Goal: Information Seeking & Learning: Learn about a topic

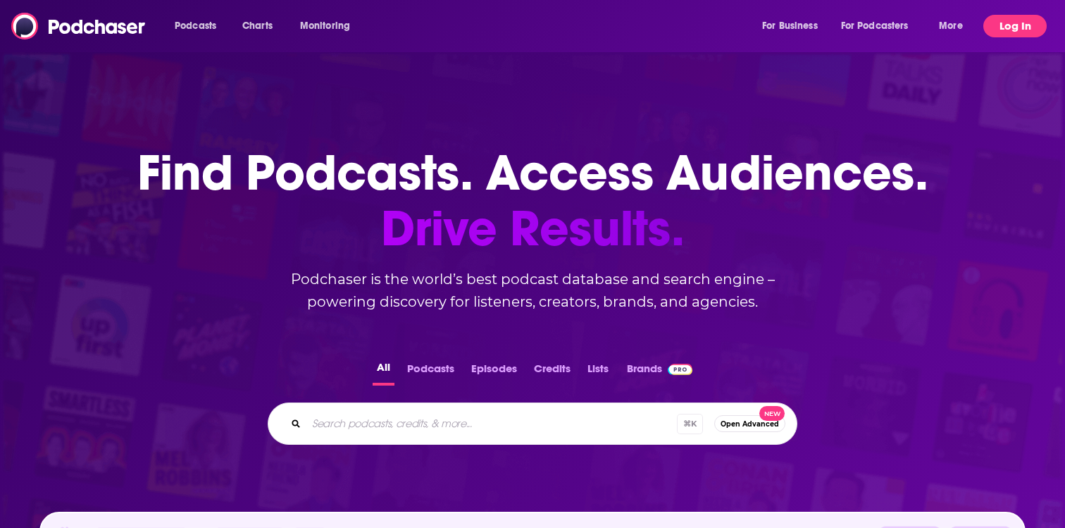
click at [996, 28] on button "Log In" at bounding box center [1015, 26] width 63 height 23
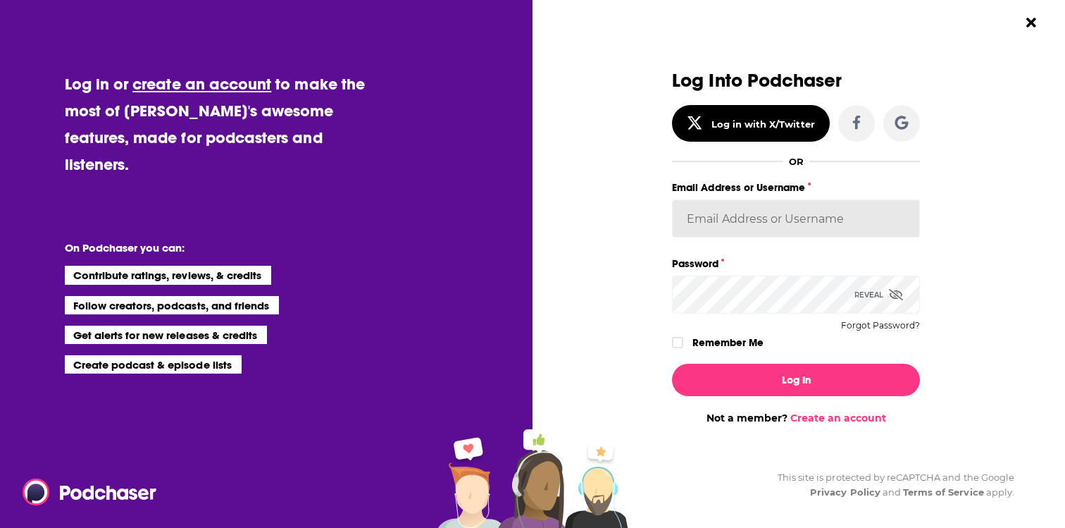
click at [739, 207] on input "Email Address or Username" at bounding box center [796, 218] width 248 height 38
type input "gpg2"
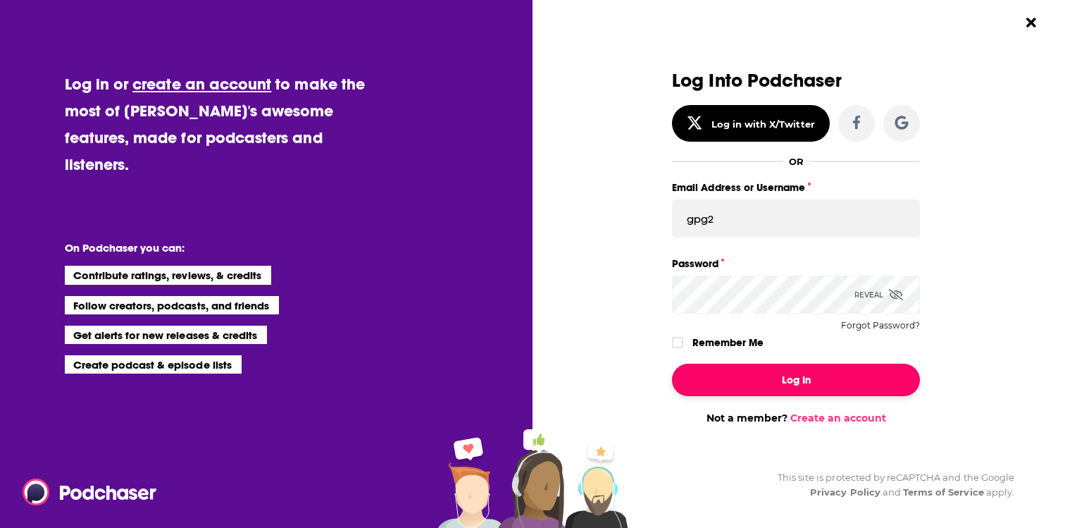
click at [783, 369] on button "Log In" at bounding box center [796, 380] width 248 height 32
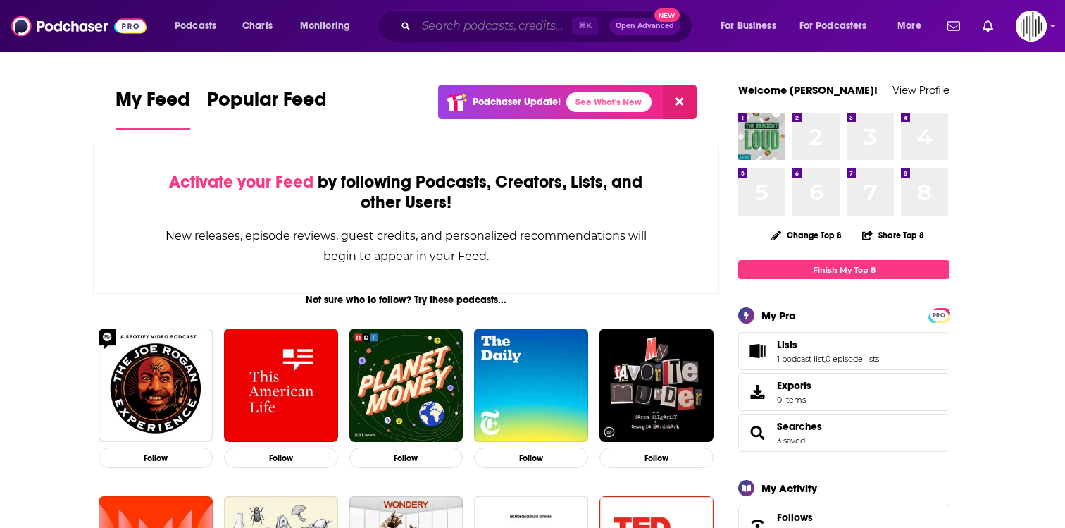
click at [431, 28] on input "Search podcasts, credits, & more..." at bounding box center [494, 26] width 156 height 23
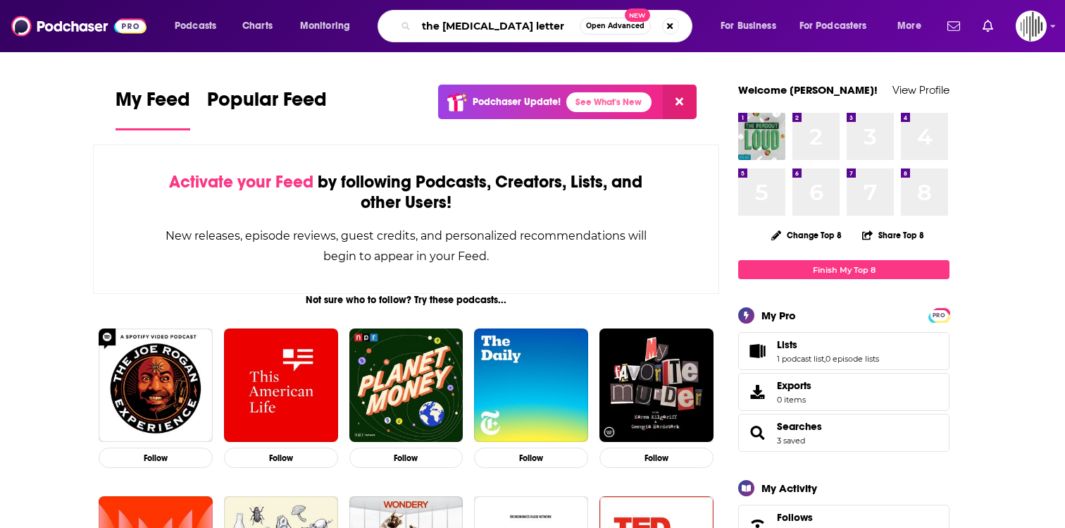
type input "the [MEDICAL_DATA] letter"
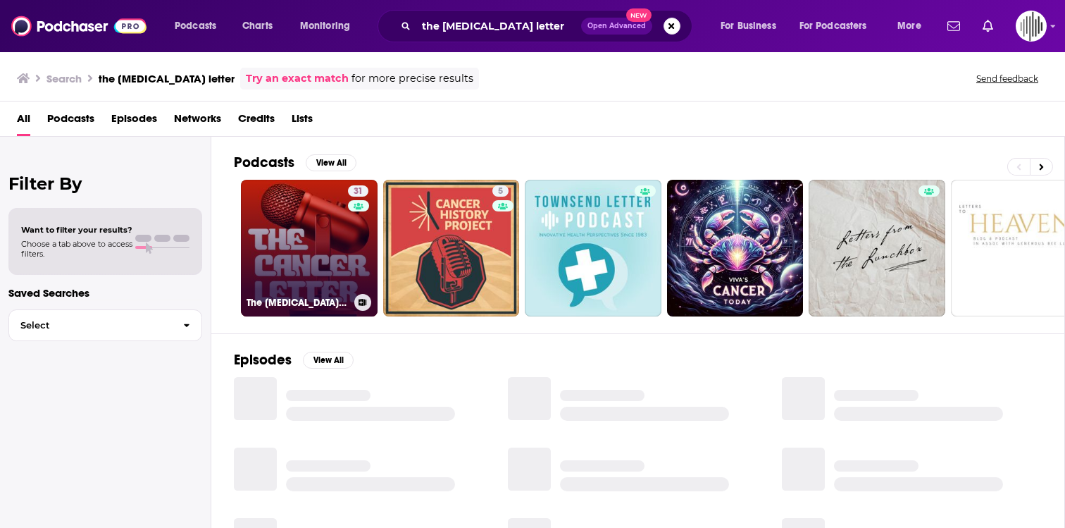
click at [303, 242] on link "31 The [MEDICAL_DATA] Letter" at bounding box center [309, 248] width 137 height 137
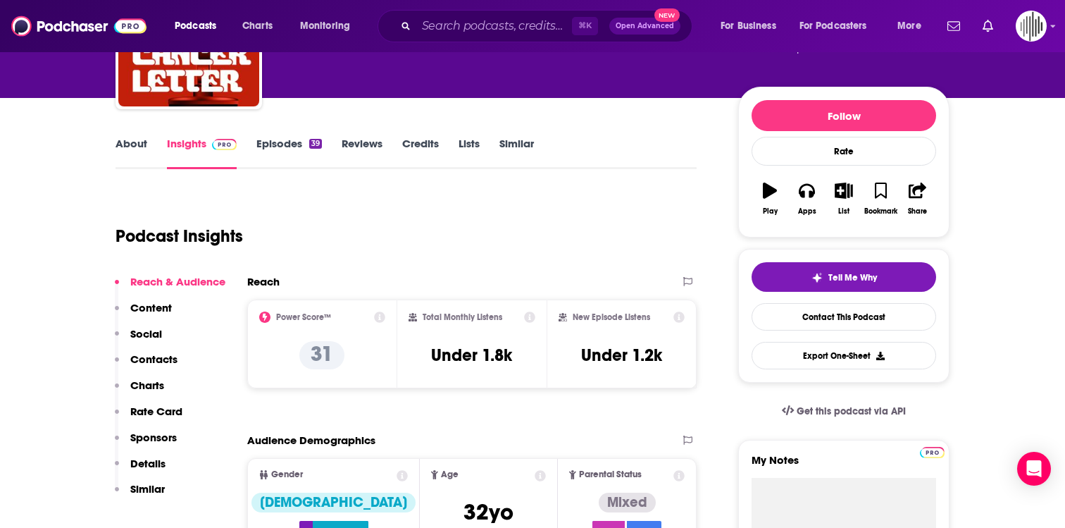
scroll to position [147, 0]
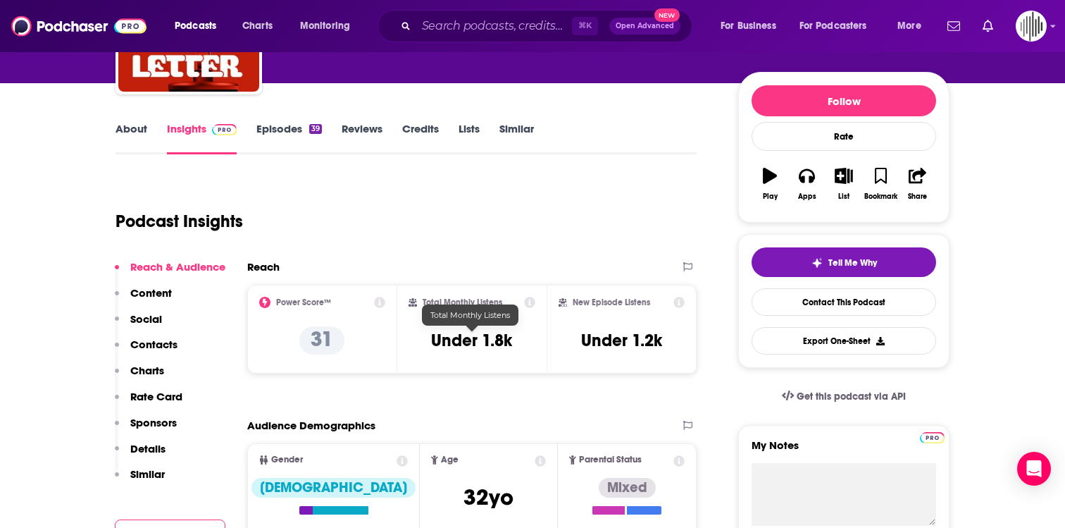
click at [477, 345] on h3 "Under 1.8k" at bounding box center [471, 340] width 81 height 21
click at [608, 344] on h3 "Under 1.2k" at bounding box center [621, 340] width 81 height 21
